Goal: Use online tool/utility: Utilize a website feature to perform a specific function

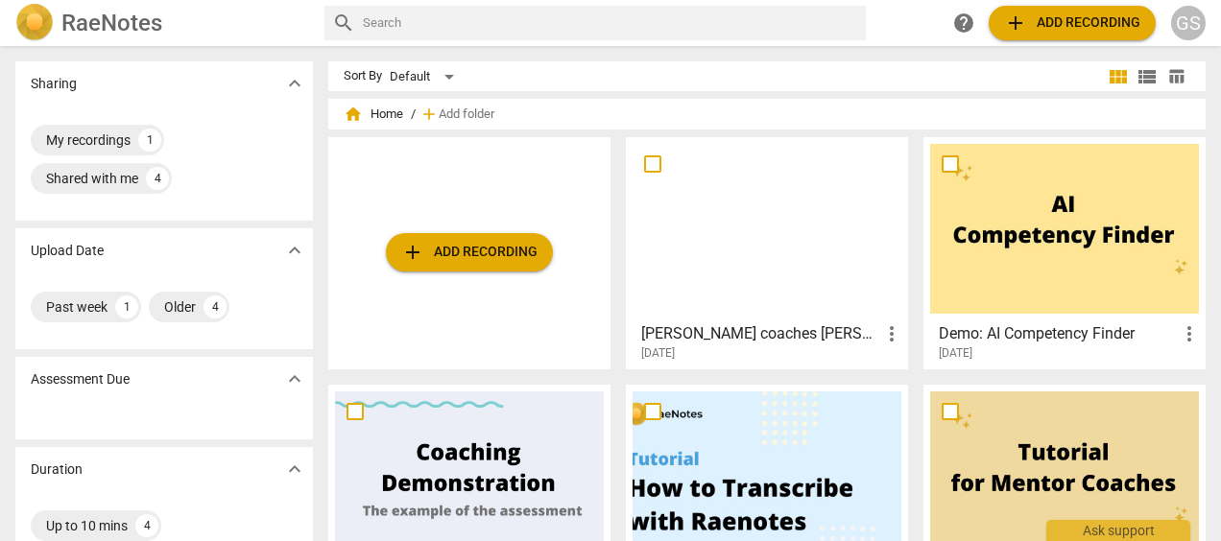
click at [737, 309] on div at bounding box center [766, 229] width 269 height 170
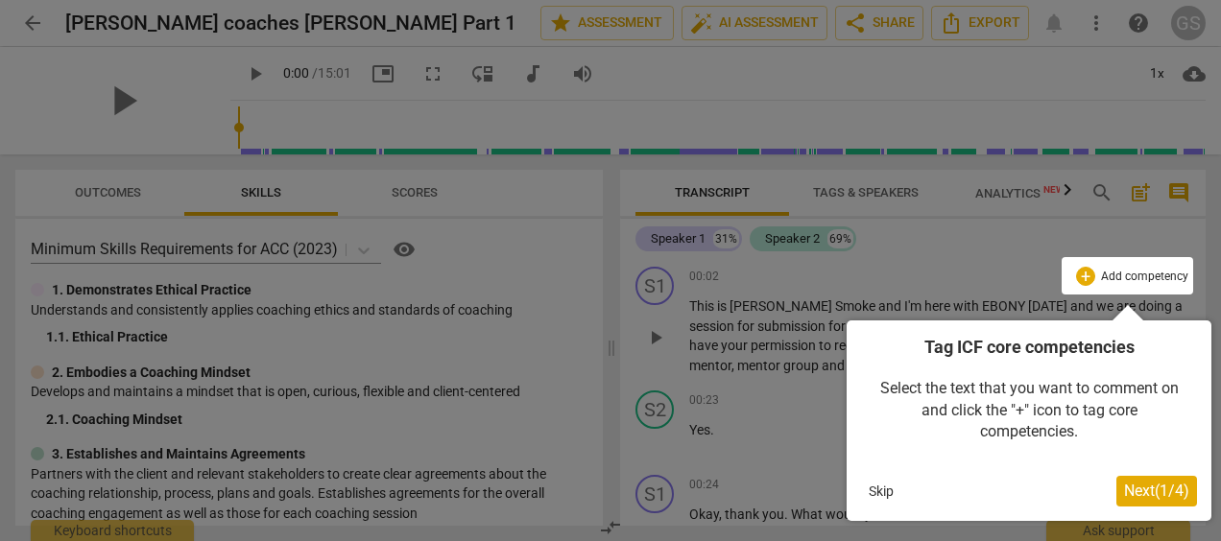
click at [884, 489] on button "Skip" at bounding box center [881, 491] width 40 height 29
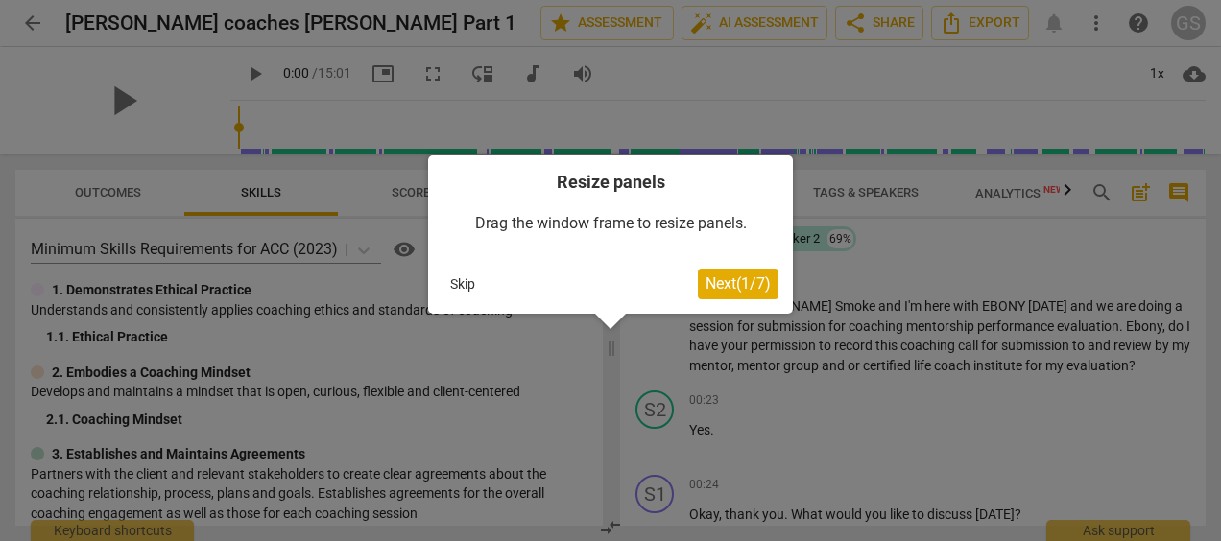
click at [461, 276] on button "Skip" at bounding box center [462, 284] width 40 height 29
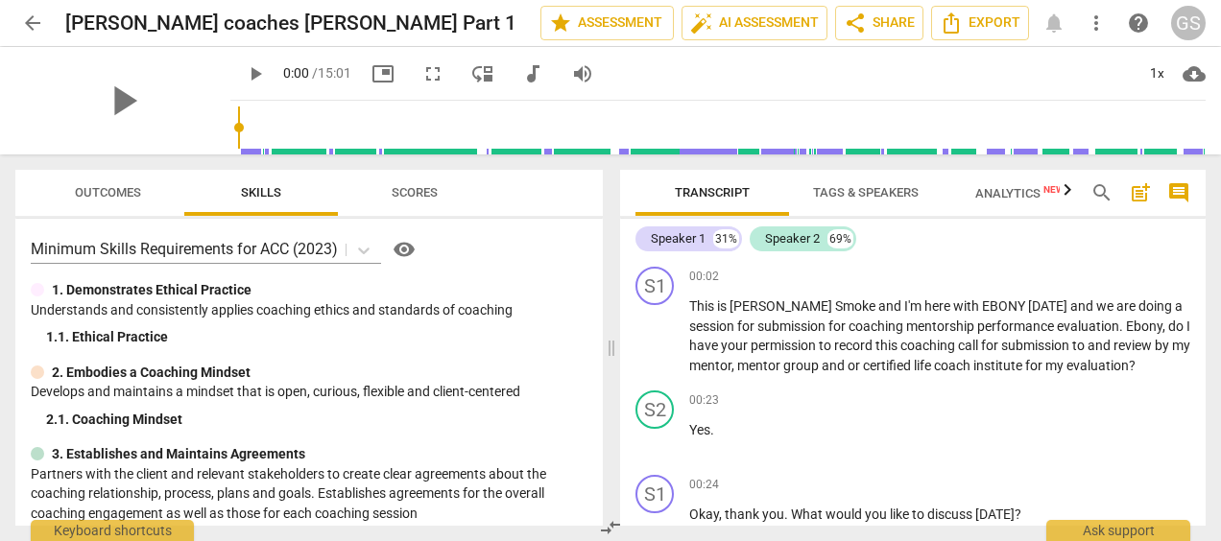
click at [677, 239] on div "Speaker 1" at bounding box center [678, 238] width 55 height 19
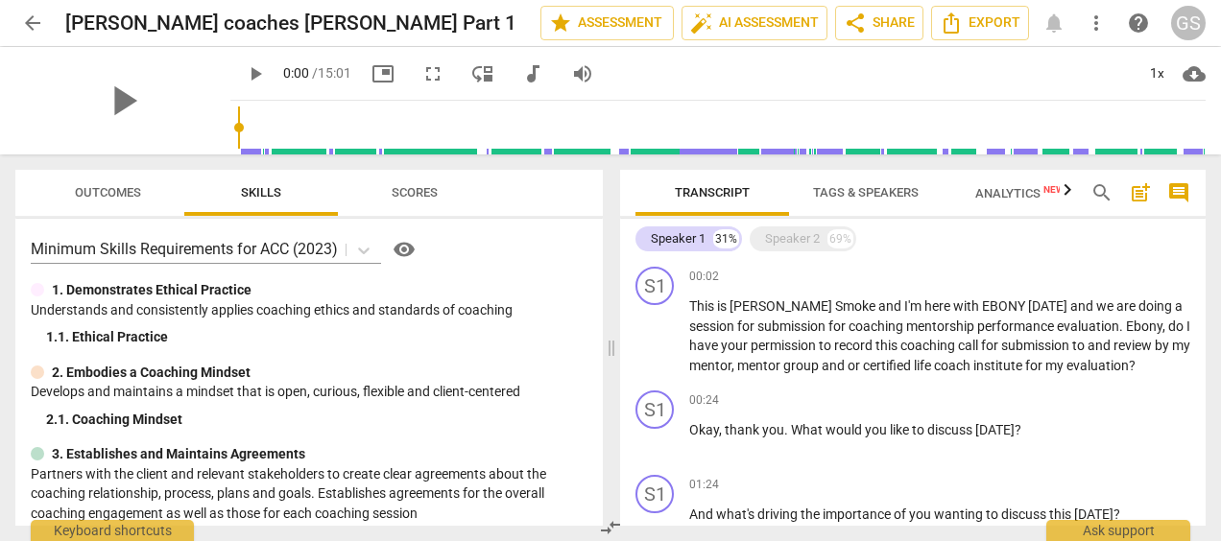
click at [677, 239] on div "Speaker 1" at bounding box center [678, 238] width 55 height 19
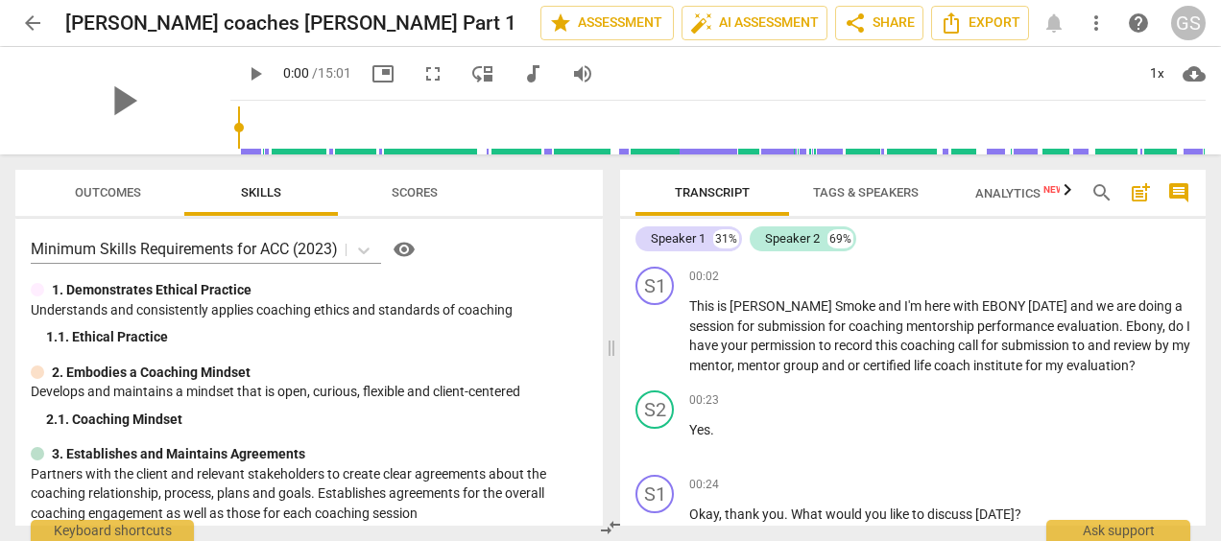
click at [677, 239] on div "Speaker 1" at bounding box center [678, 238] width 55 height 19
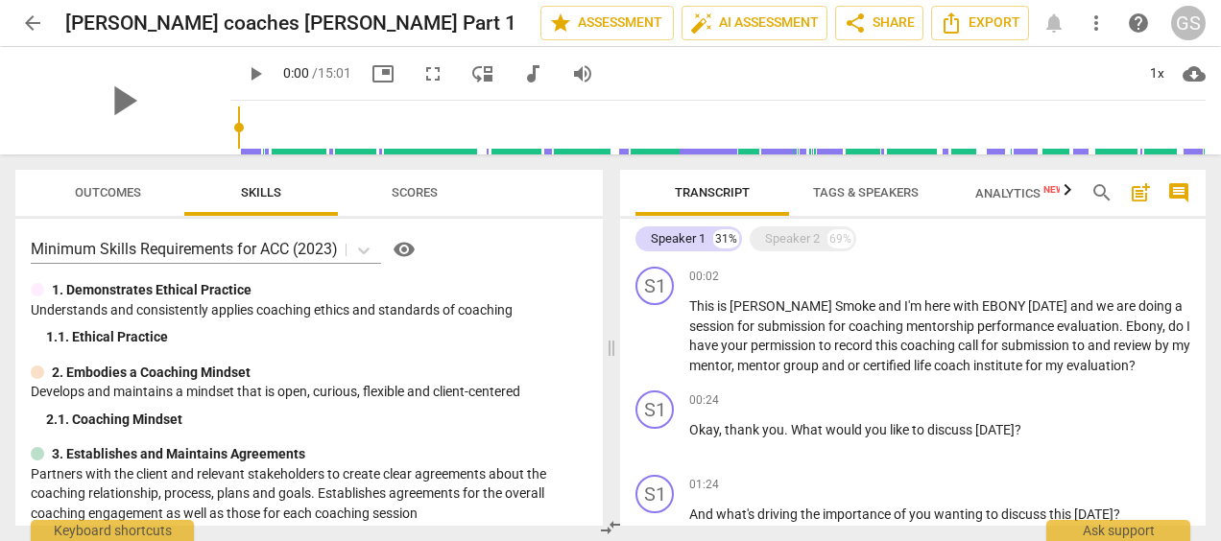
click at [701, 232] on div "Speaker 1" at bounding box center [678, 238] width 55 height 19
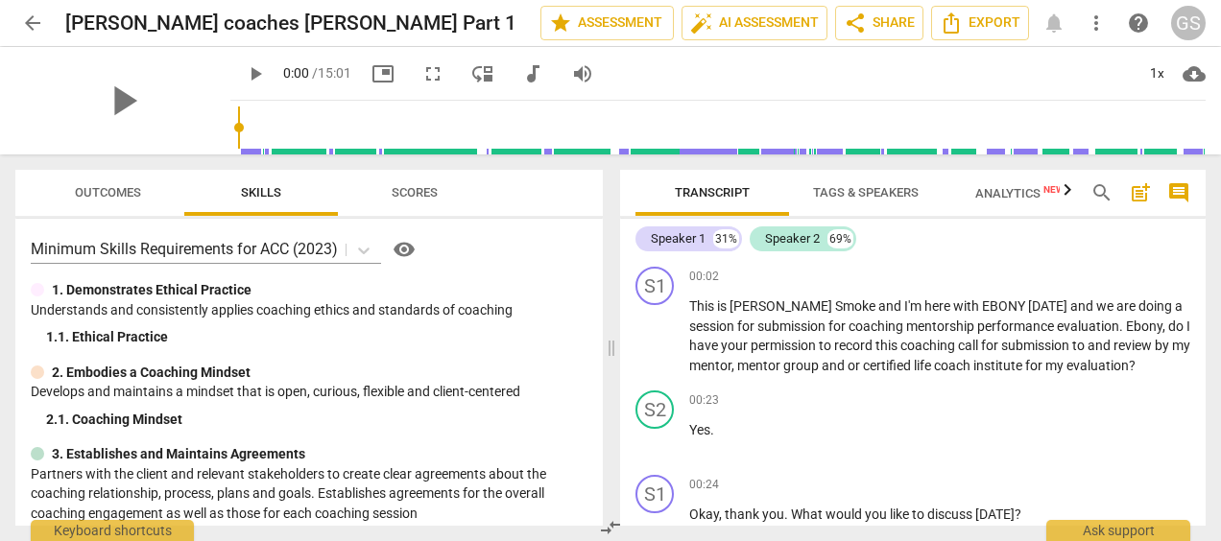
drag, startPoint x: 700, startPoint y: 233, endPoint x: 1083, endPoint y: 249, distance: 383.2
click at [1083, 249] on div "Speaker 1 31% Speaker 2 69%" at bounding box center [912, 239] width 555 height 33
drag, startPoint x: 692, startPoint y: 239, endPoint x: 670, endPoint y: 230, distance: 23.7
click at [670, 230] on div "Speaker 1" at bounding box center [678, 238] width 55 height 19
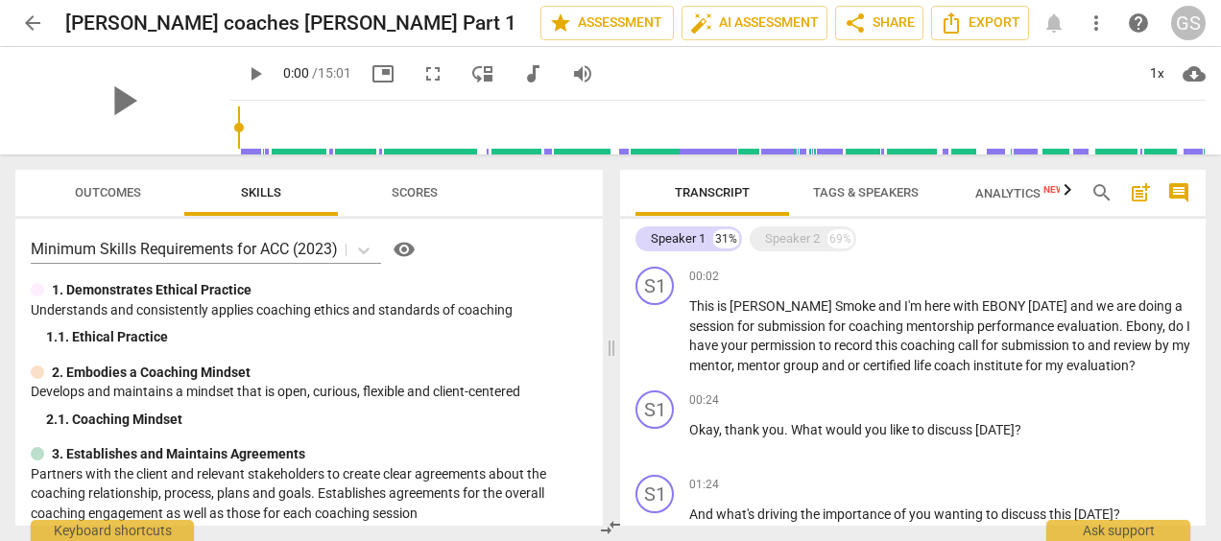
click at [670, 230] on div "Speaker 1" at bounding box center [678, 238] width 55 height 19
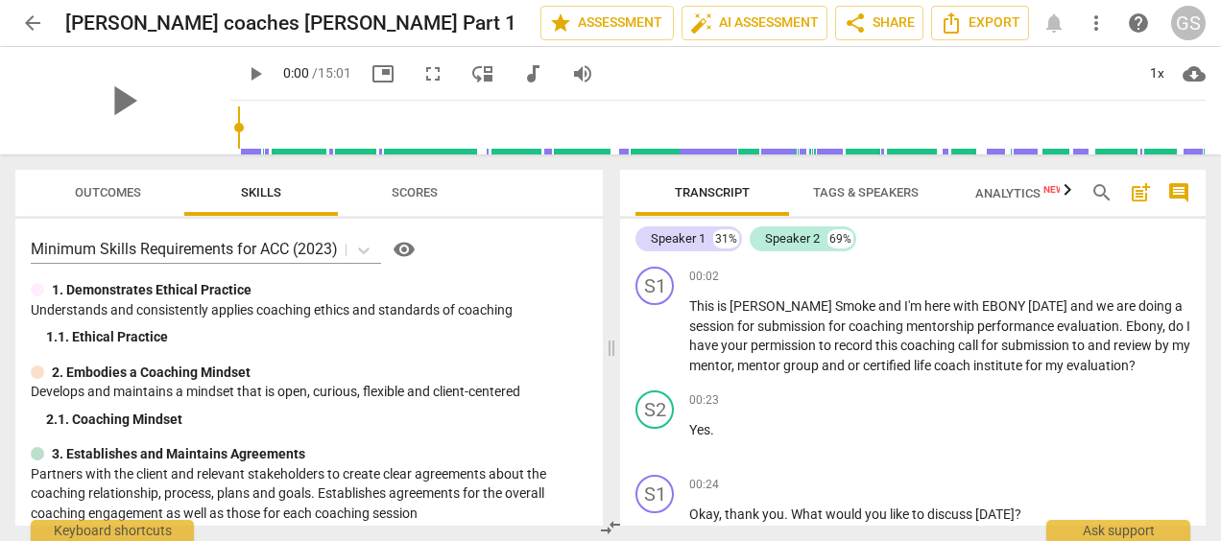
click at [670, 230] on div "Speaker 1" at bounding box center [678, 238] width 55 height 19
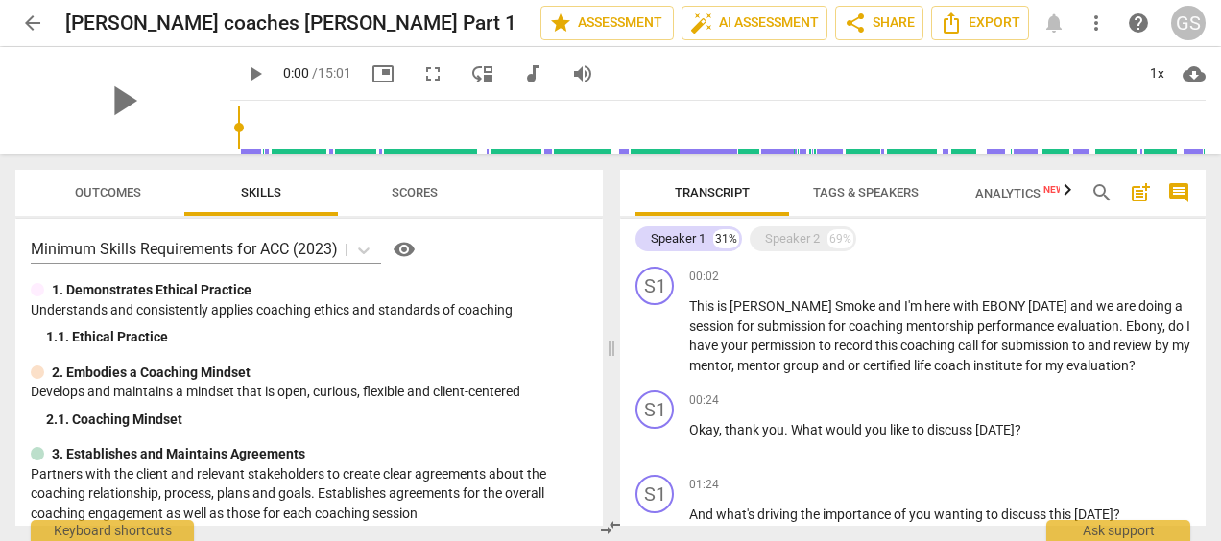
click at [670, 230] on div "Speaker 1" at bounding box center [678, 238] width 55 height 19
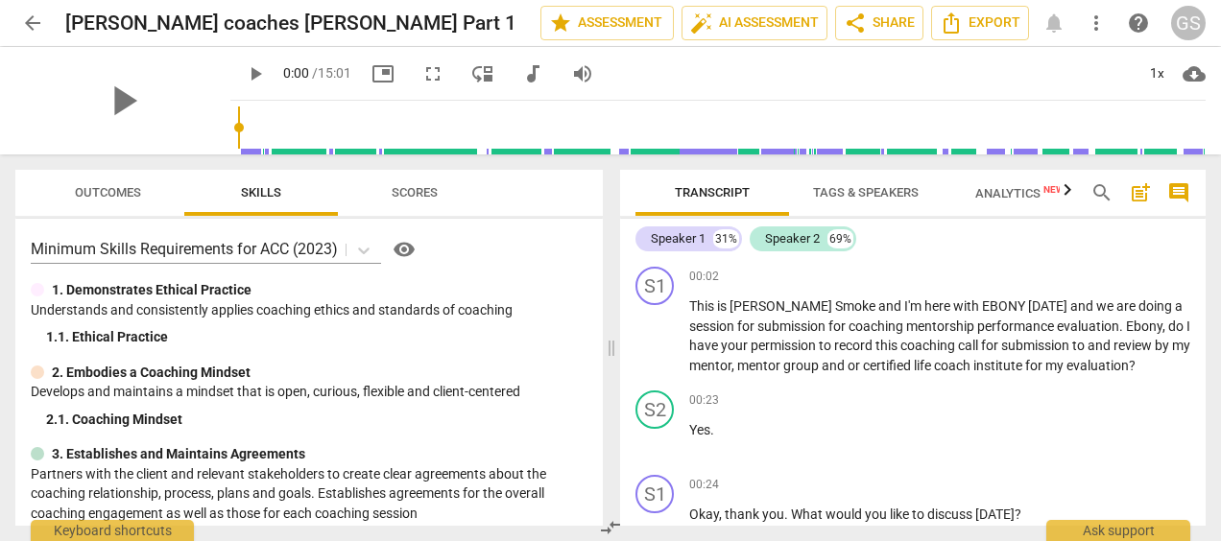
click at [670, 230] on div "Speaker 1" at bounding box center [678, 238] width 55 height 19
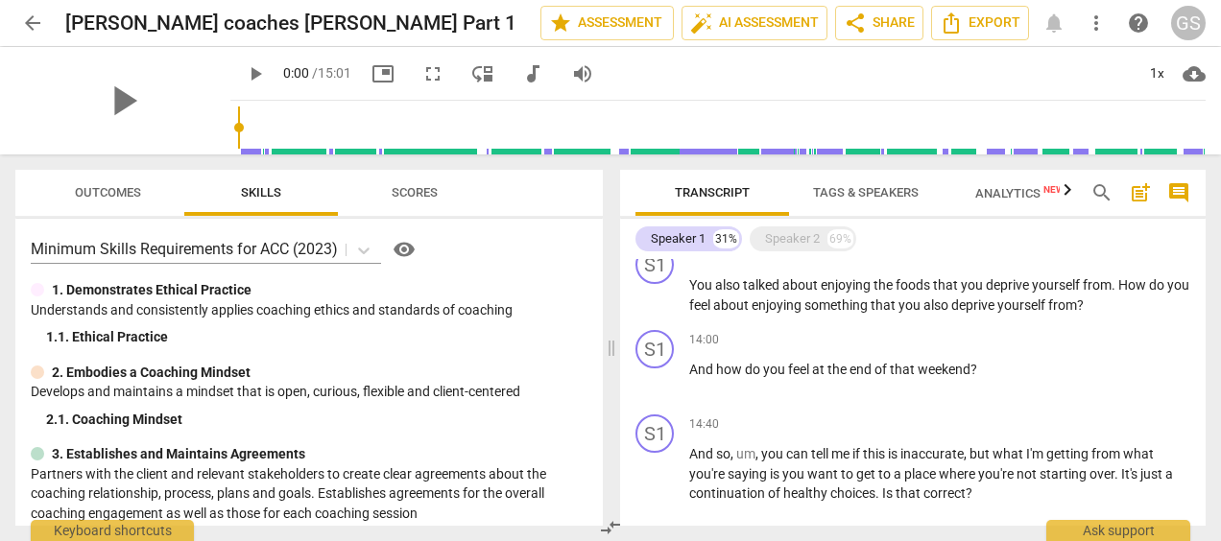
scroll to position [1748, 0]
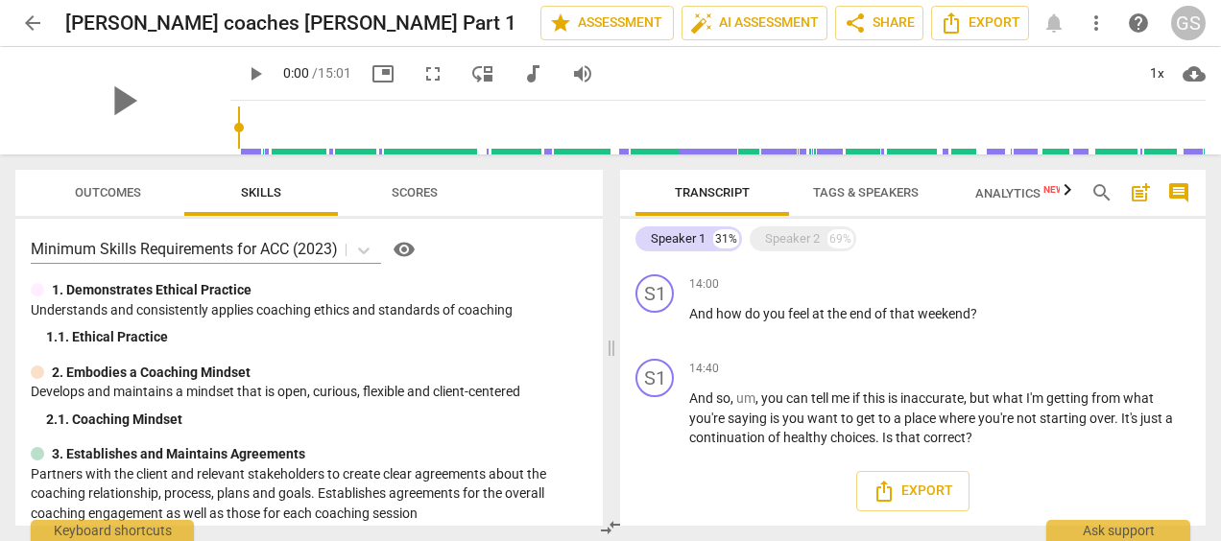
click at [905, 499] on span "Export" at bounding box center [912, 491] width 81 height 23
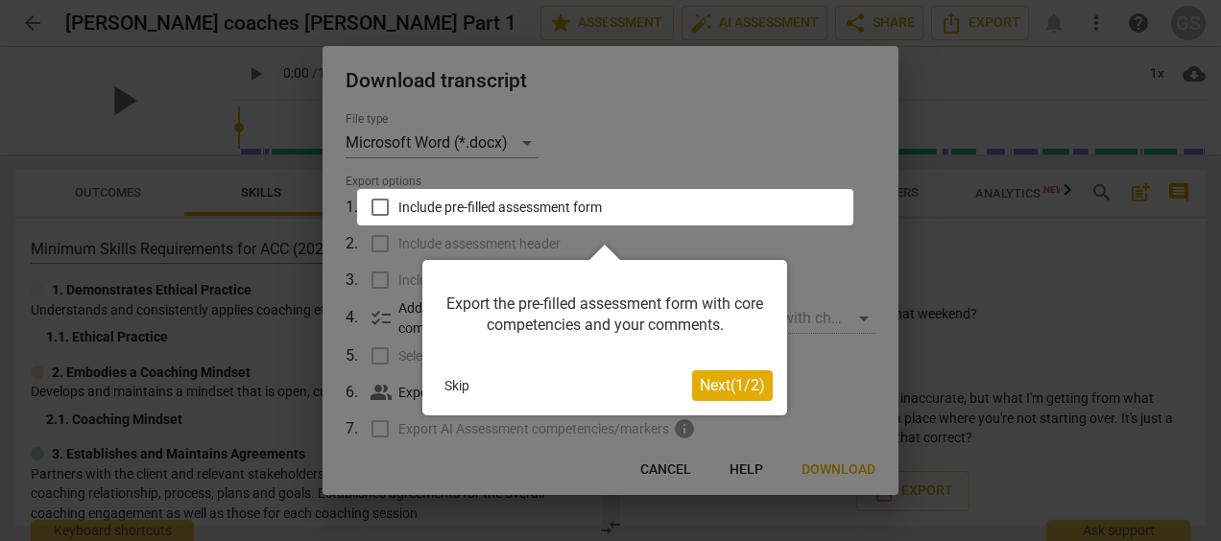
click at [457, 380] on button "Skip" at bounding box center [457, 385] width 40 height 29
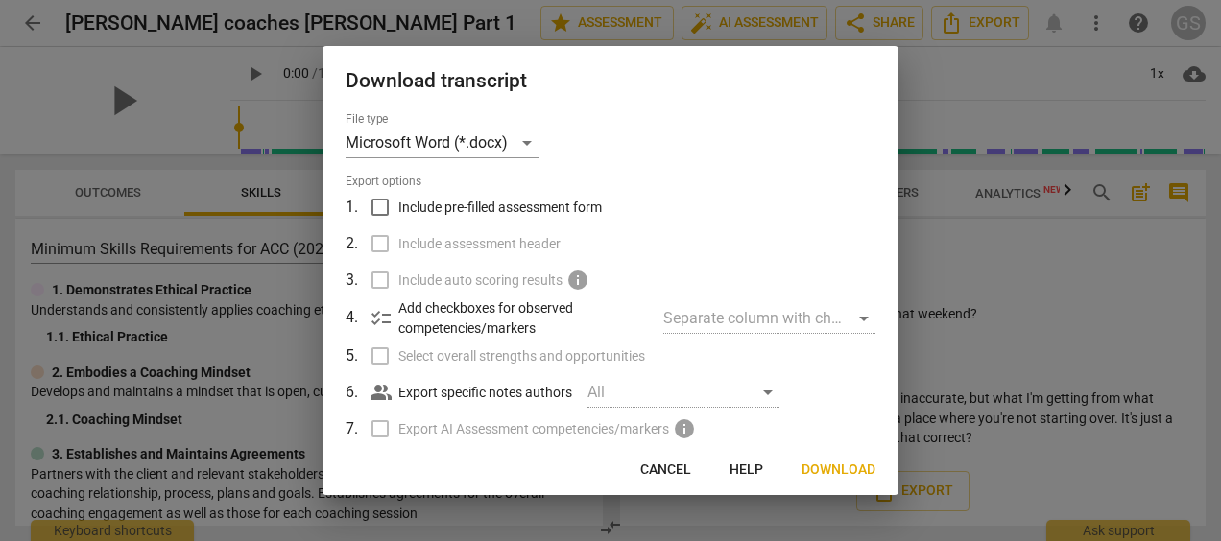
click at [825, 468] on span "Download" at bounding box center [838, 470] width 74 height 19
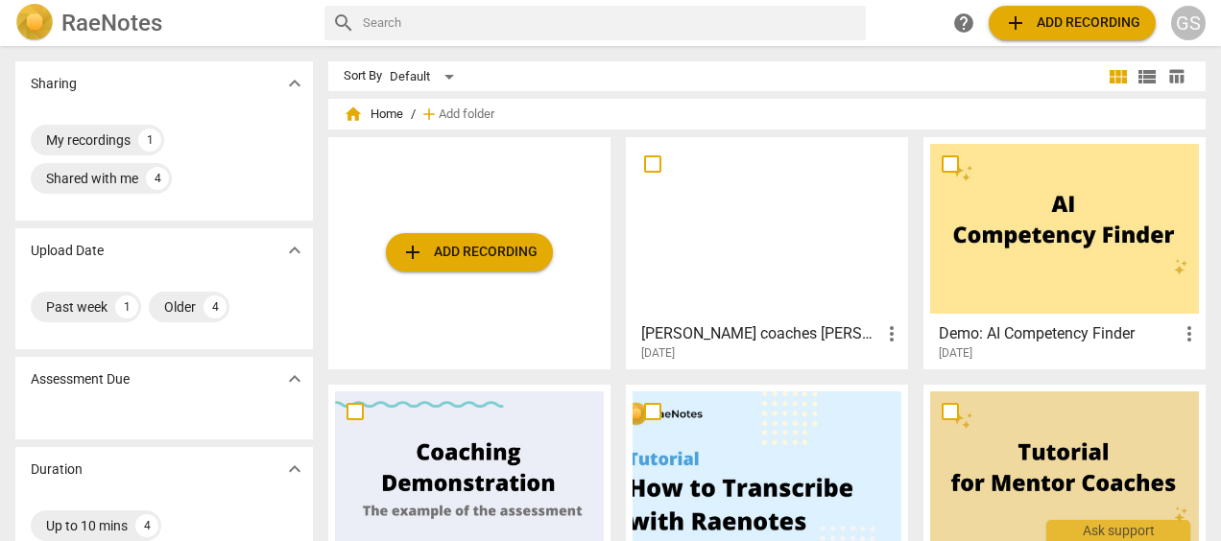
click at [449, 242] on span "add Add recording" at bounding box center [469, 252] width 136 height 23
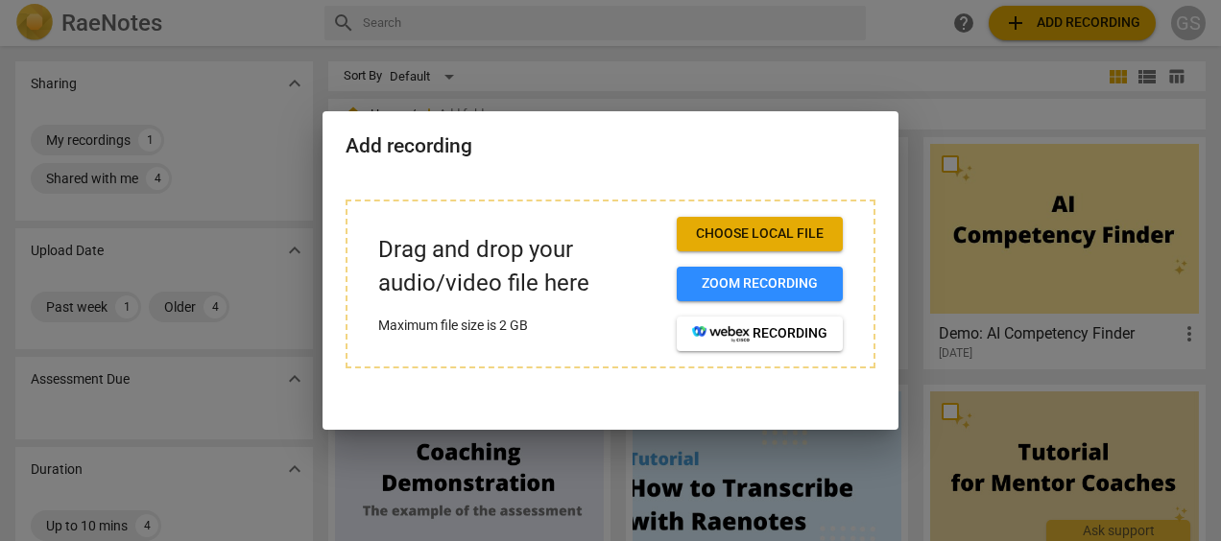
click at [771, 236] on span "Choose local file" at bounding box center [759, 234] width 135 height 19
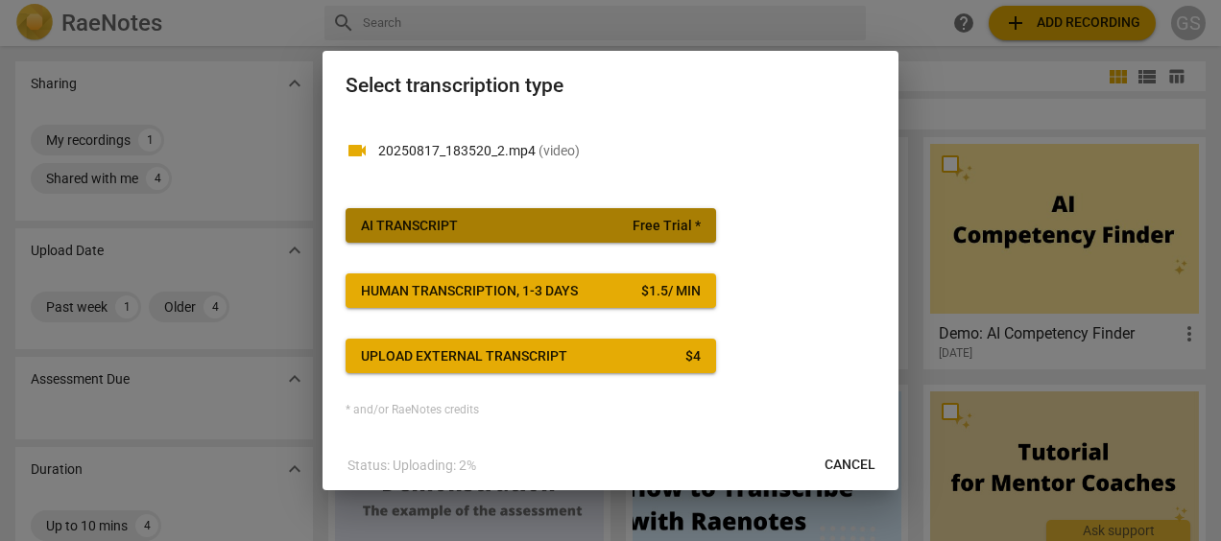
click at [541, 213] on button "AI Transcript Free Trial *" at bounding box center [530, 225] width 370 height 35
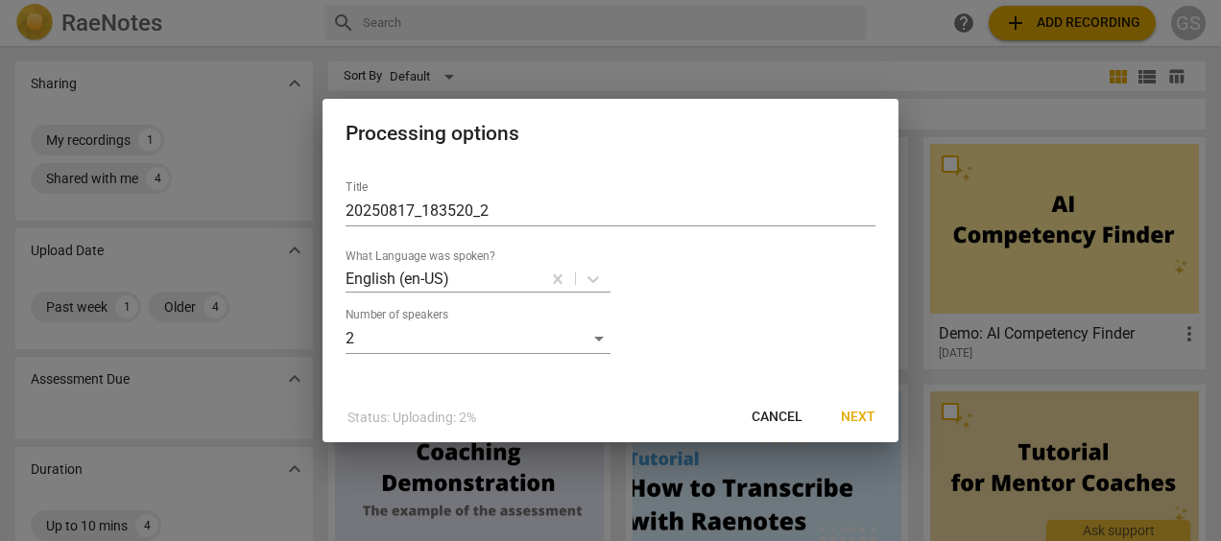
click at [448, 203] on input "20250817_183520_2" at bounding box center [610, 211] width 530 height 31
type input "part 2"
click at [859, 422] on span "Next" at bounding box center [858, 417] width 35 height 19
